Goal: Task Accomplishment & Management: Manage account settings

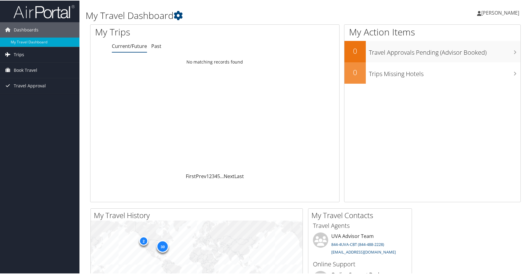
click at [37, 51] on link "Trips" at bounding box center [40, 53] width 80 height 15
click at [26, 95] on span "Book Travel" at bounding box center [26, 97] width 24 height 15
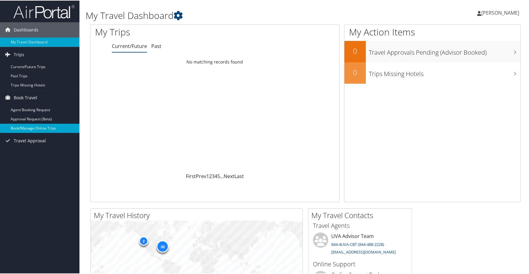
click at [29, 128] on link "Book/Manage Online Trips" at bounding box center [40, 127] width 80 height 9
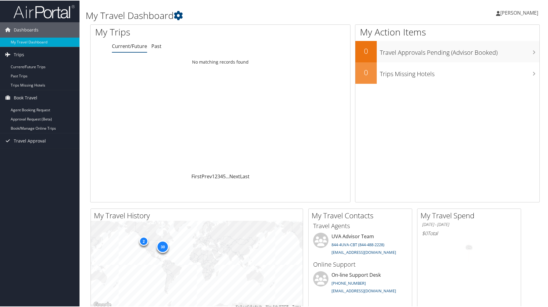
click at [523, 13] on span "[PERSON_NAME]" at bounding box center [519, 12] width 38 height 7
click at [490, 101] on link "Sign Out" at bounding box center [503, 100] width 68 height 10
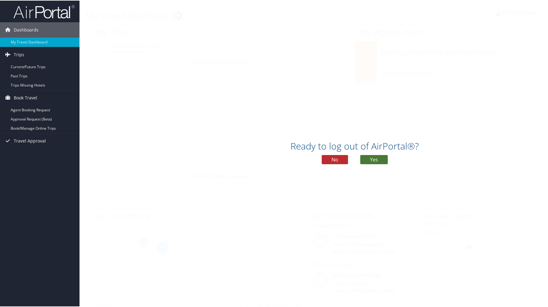
click at [367, 161] on button "Yes" at bounding box center [374, 158] width 28 height 9
